Goal: Register for event/course

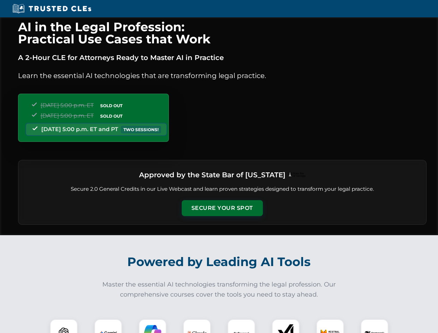
click at [222, 208] on button "Secure Your Spot" at bounding box center [222, 208] width 81 height 16
